Goal: Transaction & Acquisition: Book appointment/travel/reservation

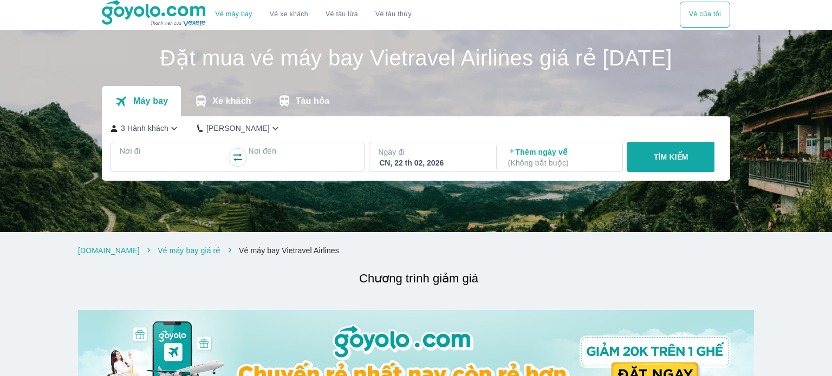
click at [158, 171] on div at bounding box center [173, 164] width 105 height 13
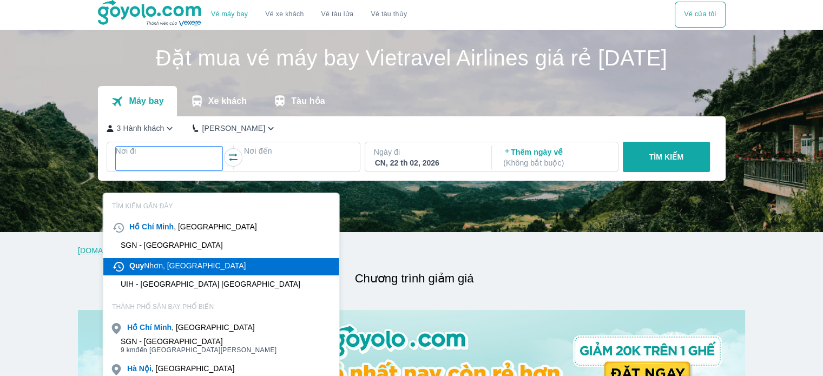
click at [179, 267] on div "Quy Nhơn, [GEOGRAPHIC_DATA]" at bounding box center [187, 265] width 116 height 11
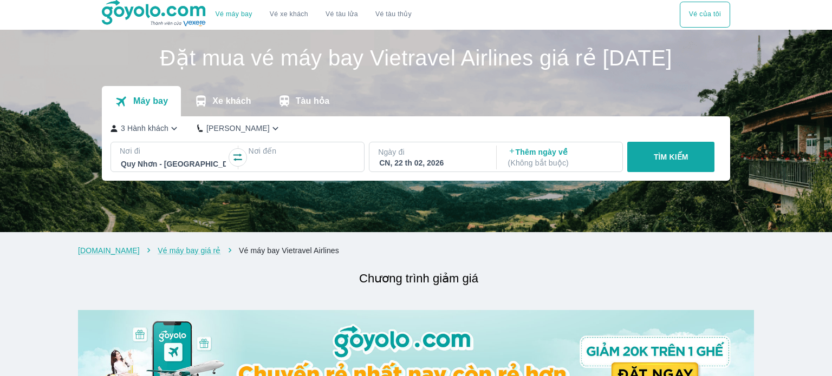
click at [290, 171] on div at bounding box center [301, 164] width 105 height 13
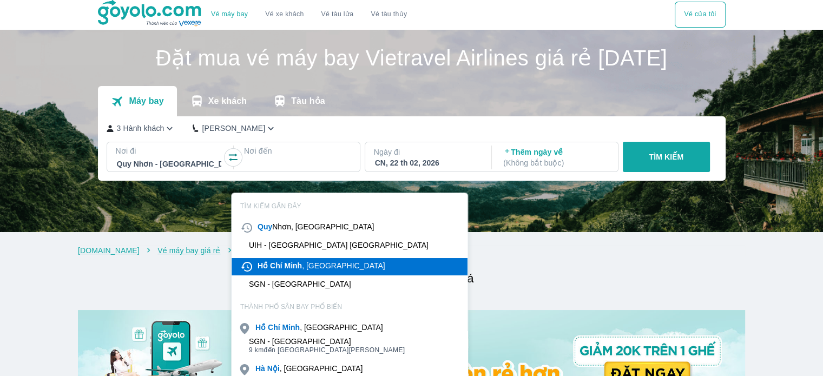
click at [296, 268] on b "Minh" at bounding box center [294, 265] width 18 height 9
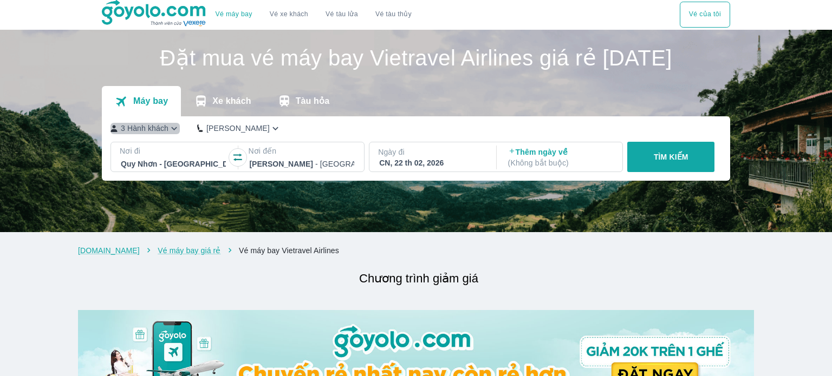
click at [168, 134] on icon "button" at bounding box center [173, 128] width 11 height 11
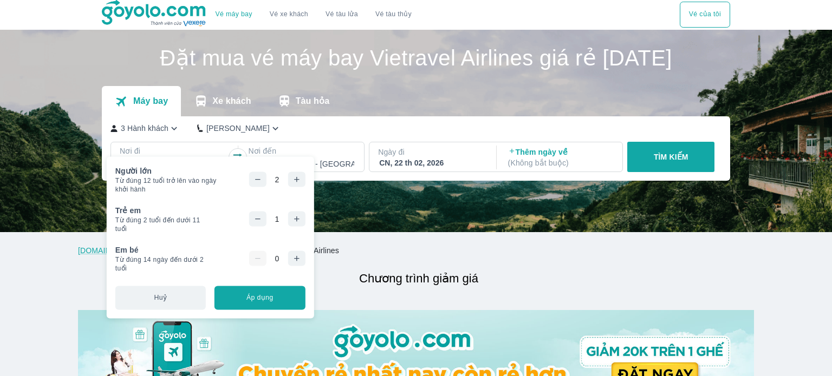
click at [296, 219] on icon "button" at bounding box center [296, 219] width 5 height 5
click at [280, 294] on button "Áp dụng" at bounding box center [259, 298] width 90 height 24
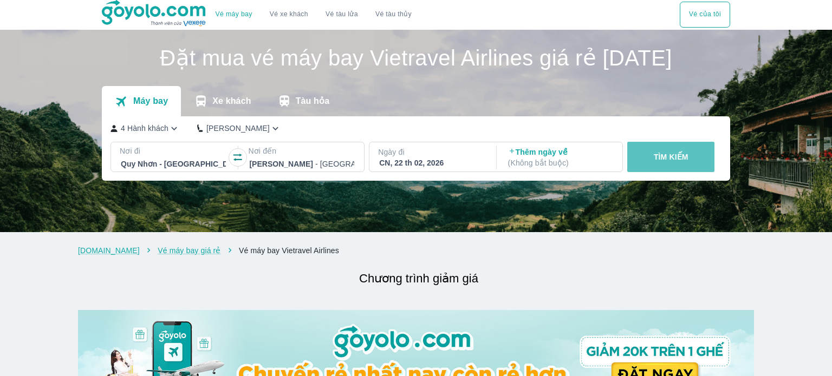
click at [662, 162] on p "TÌM KIẾM" at bounding box center [670, 157] width 35 height 11
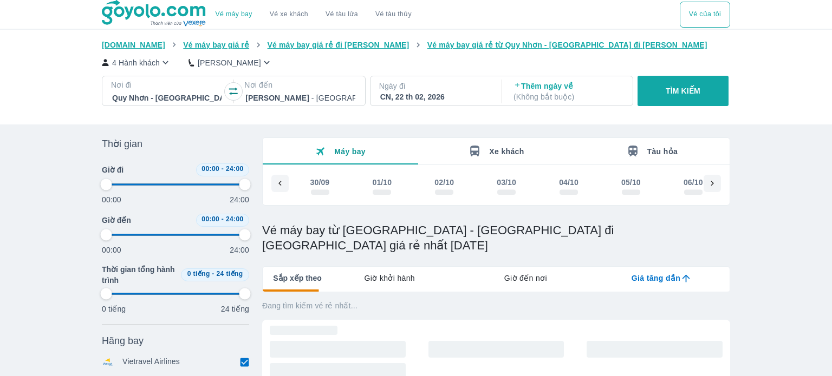
type input "97.9166666666667"
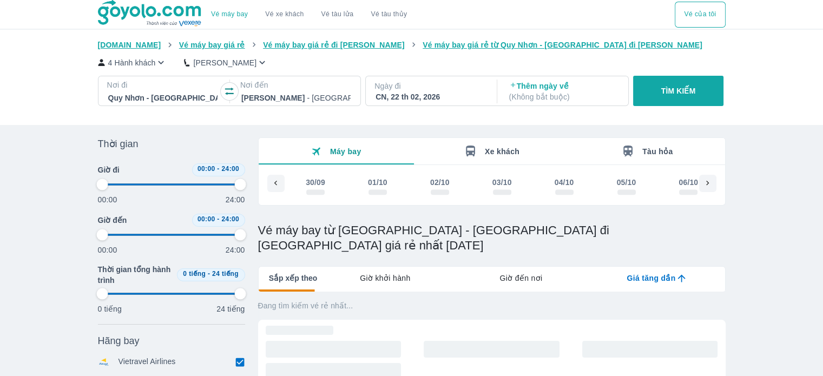
scroll to position [0, 9023]
type input "97.9166666666667"
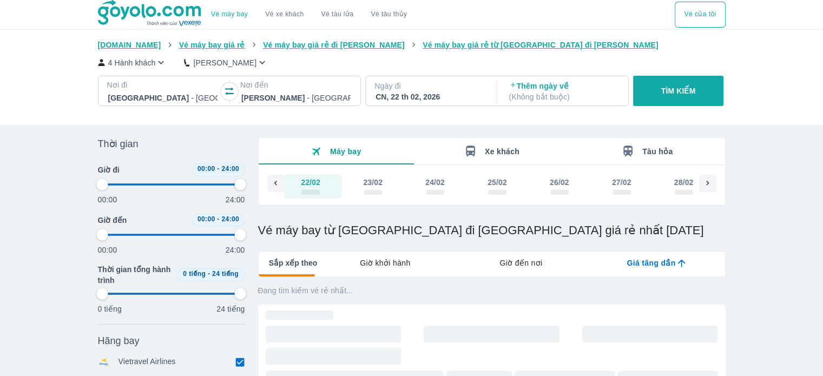
type input "97.9166666666667"
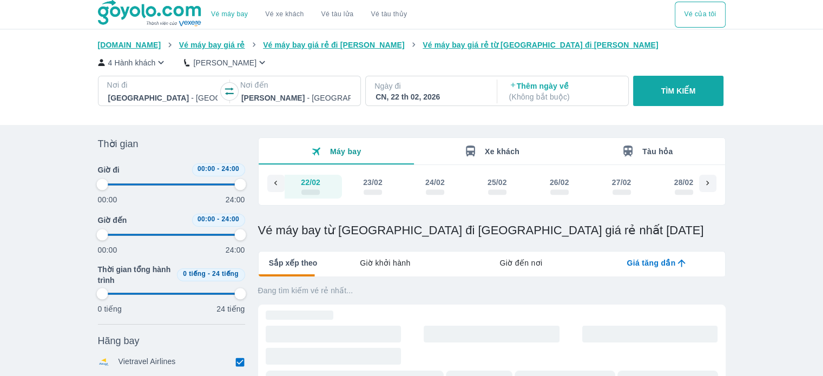
type input "97.9166666666667"
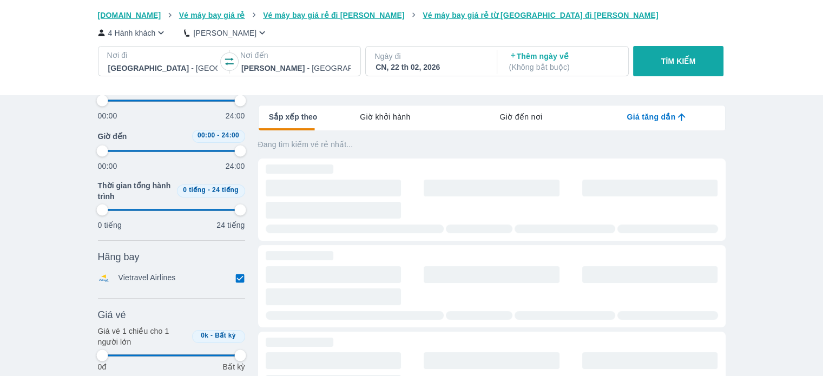
scroll to position [162, 0]
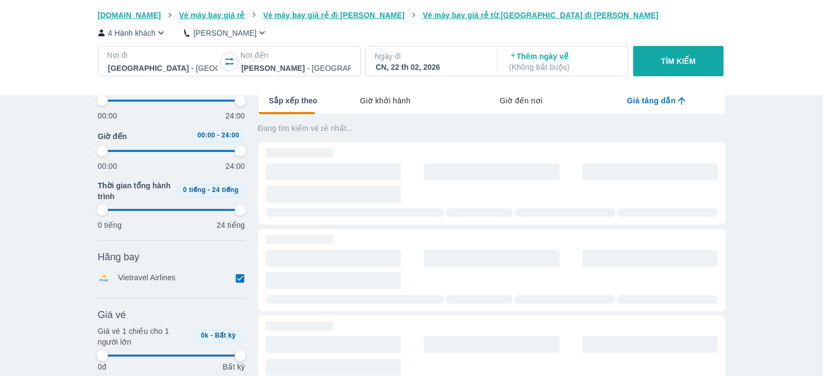
type input "97.9166666666667"
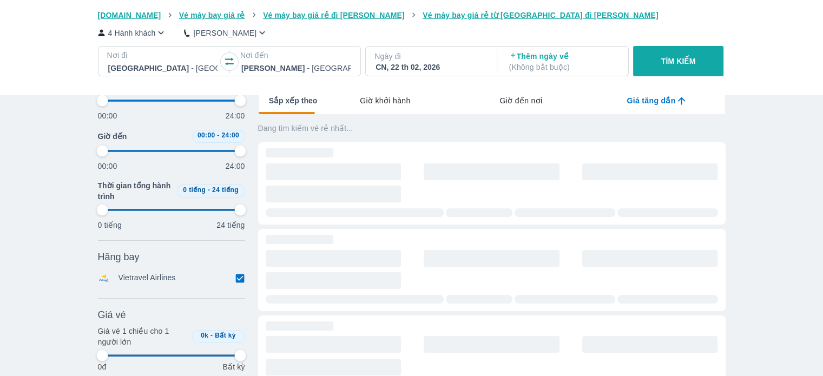
type input "97.9166666666667"
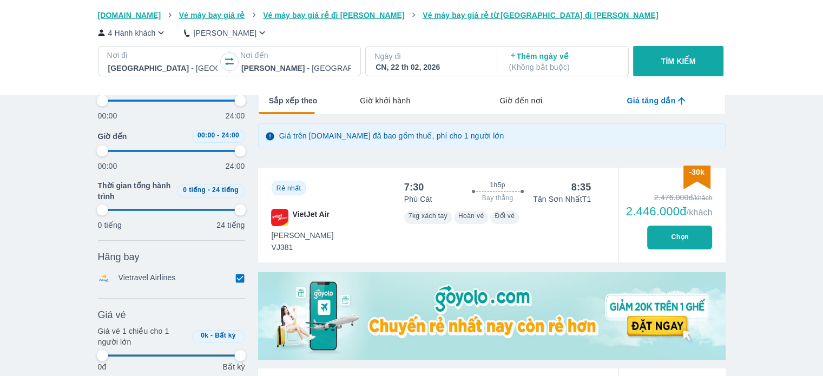
type input "97.9166666666667"
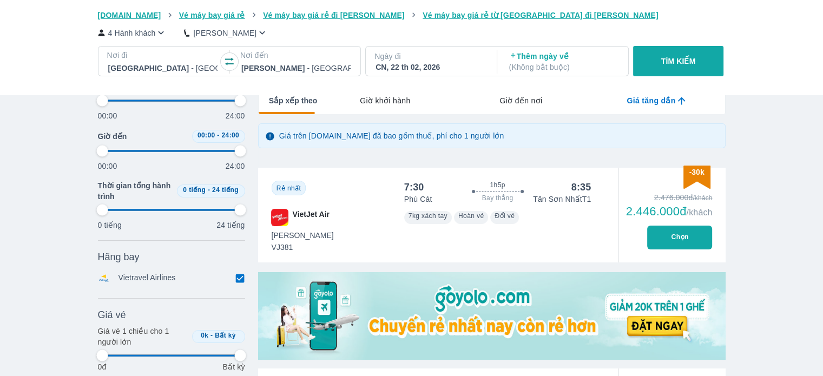
type input "97.9166666666667"
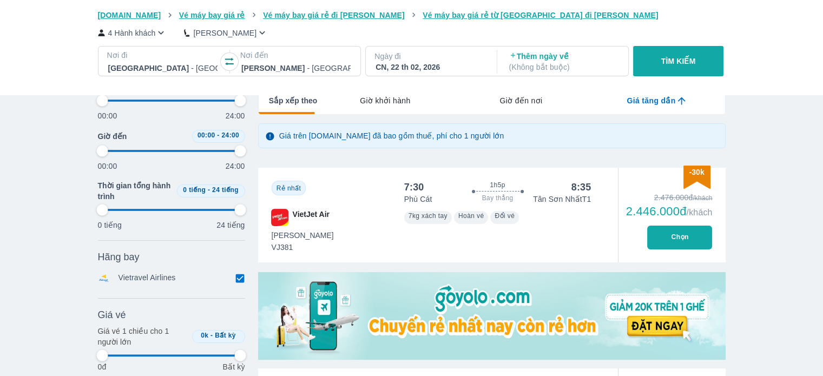
type input "97.9166666666667"
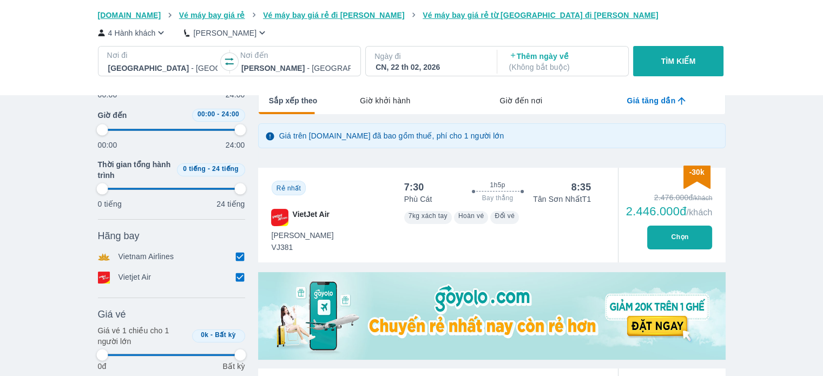
type input "97.9166666666667"
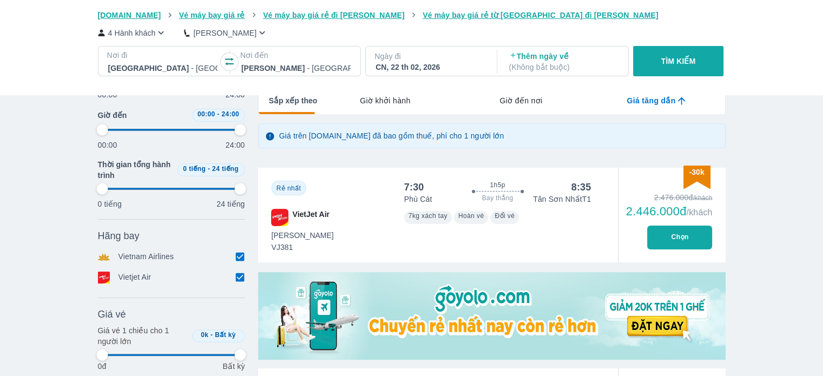
type input "97.9166666666667"
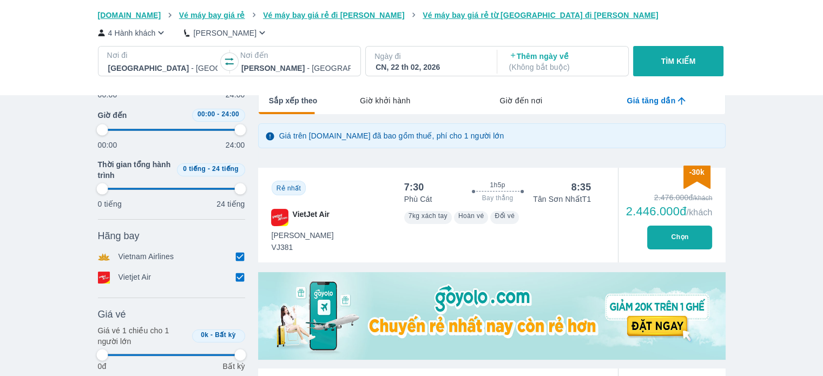
type input "97.9166666666667"
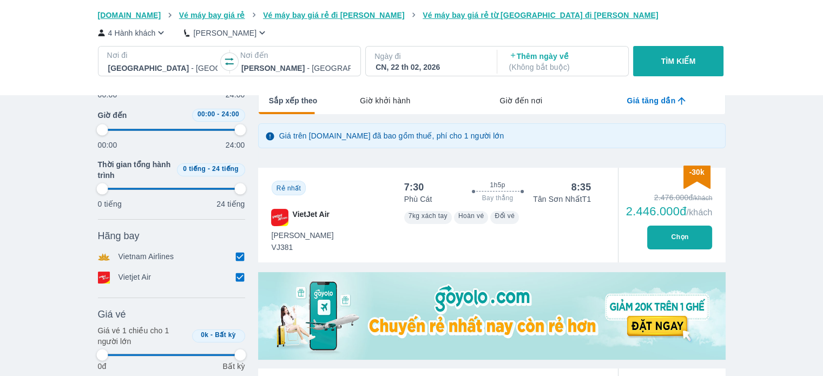
type input "97.9166666666667"
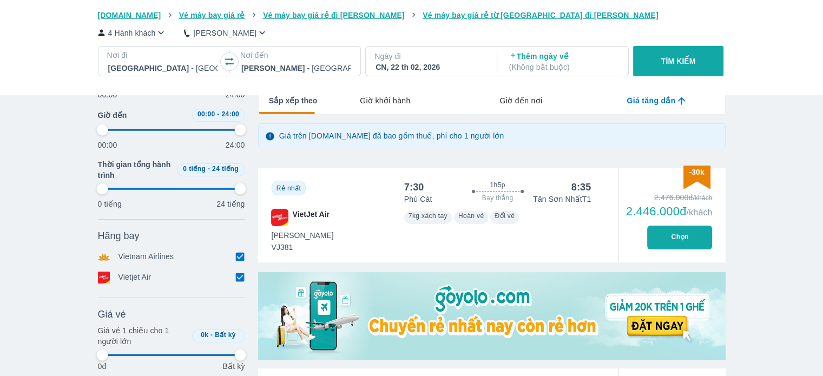
type input "97.9166666666667"
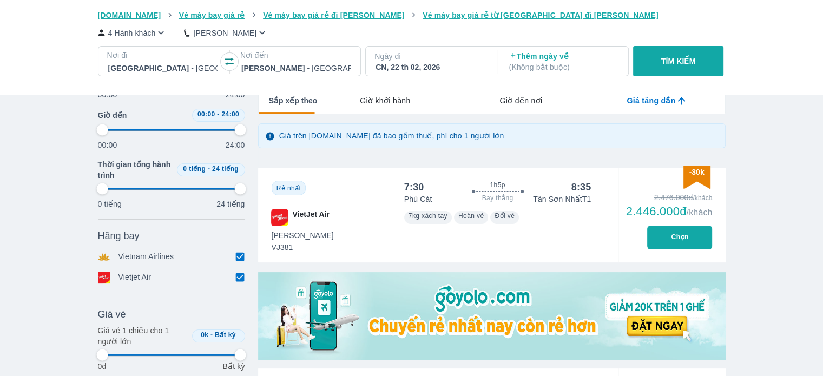
type input "97.9166666666667"
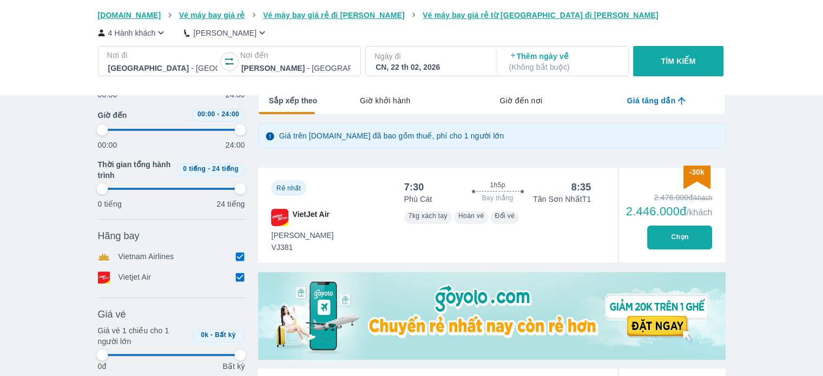
type input "97.9166666666667"
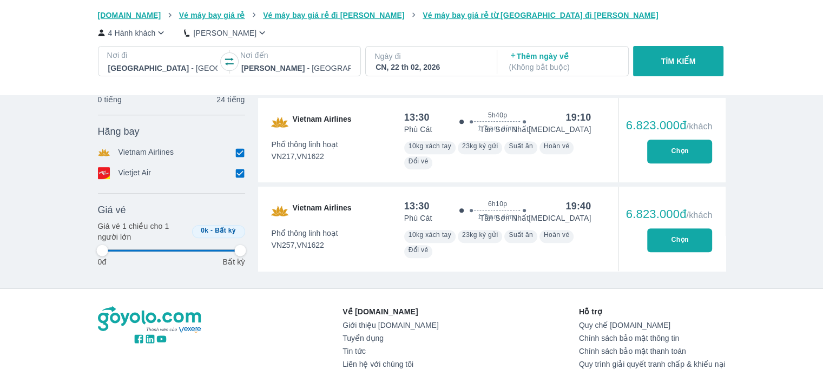
type input "97.9166666666667"
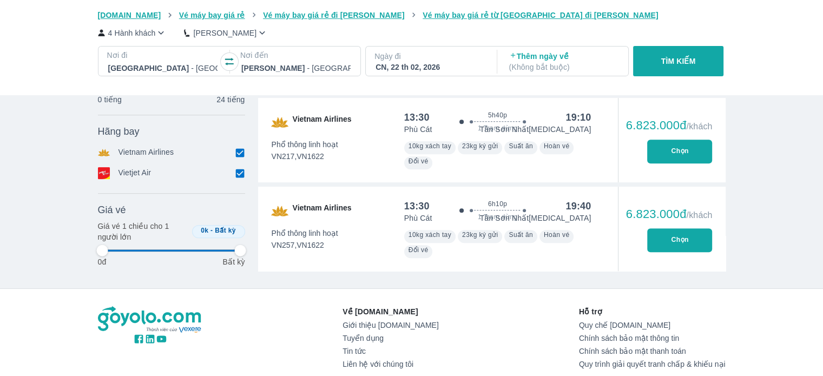
type input "97.9166666666667"
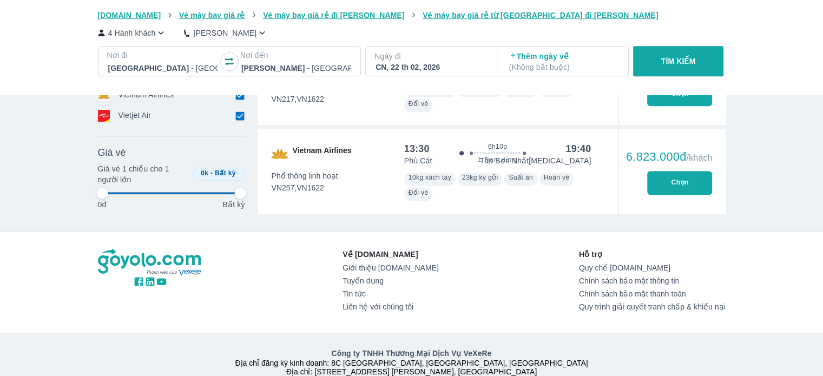
scroll to position [435, 0]
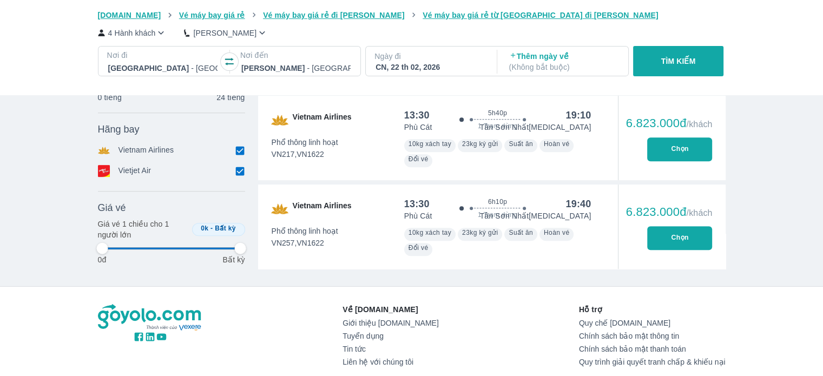
type input "97.9166666666667"
